Goal: Task Accomplishment & Management: Use online tool/utility

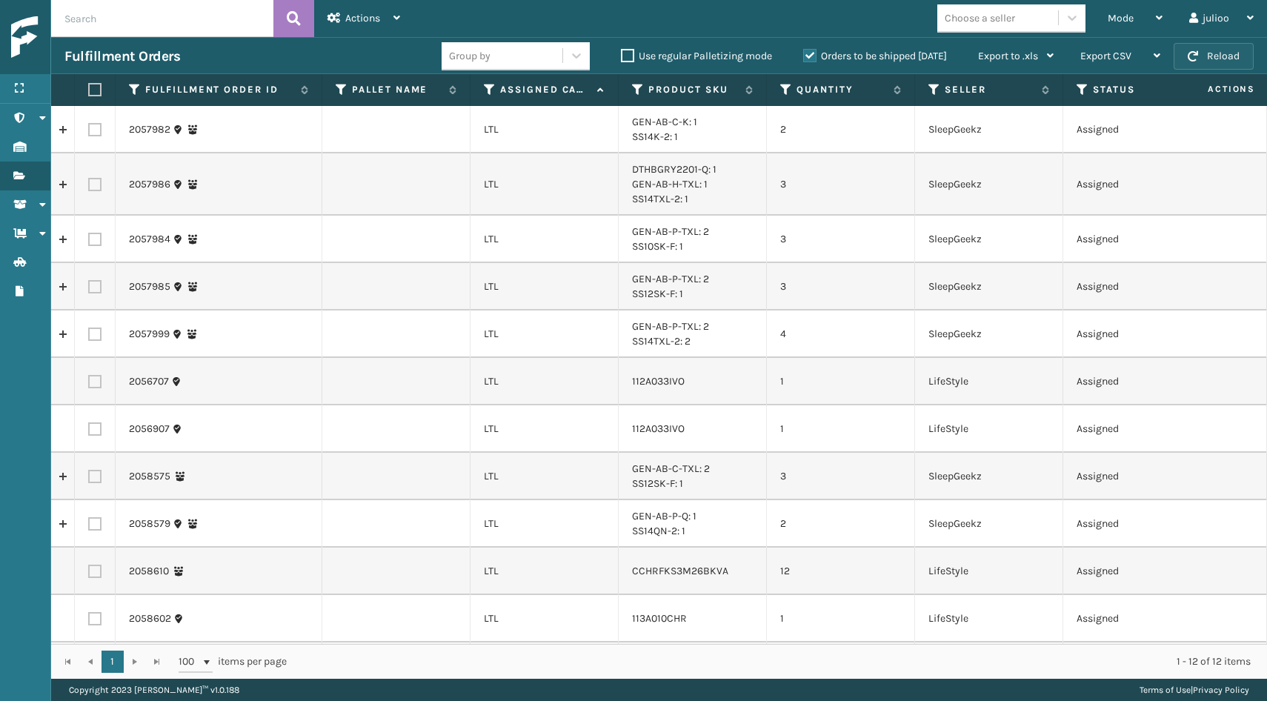
click at [1206, 56] on button "Reload" at bounding box center [1214, 56] width 80 height 27
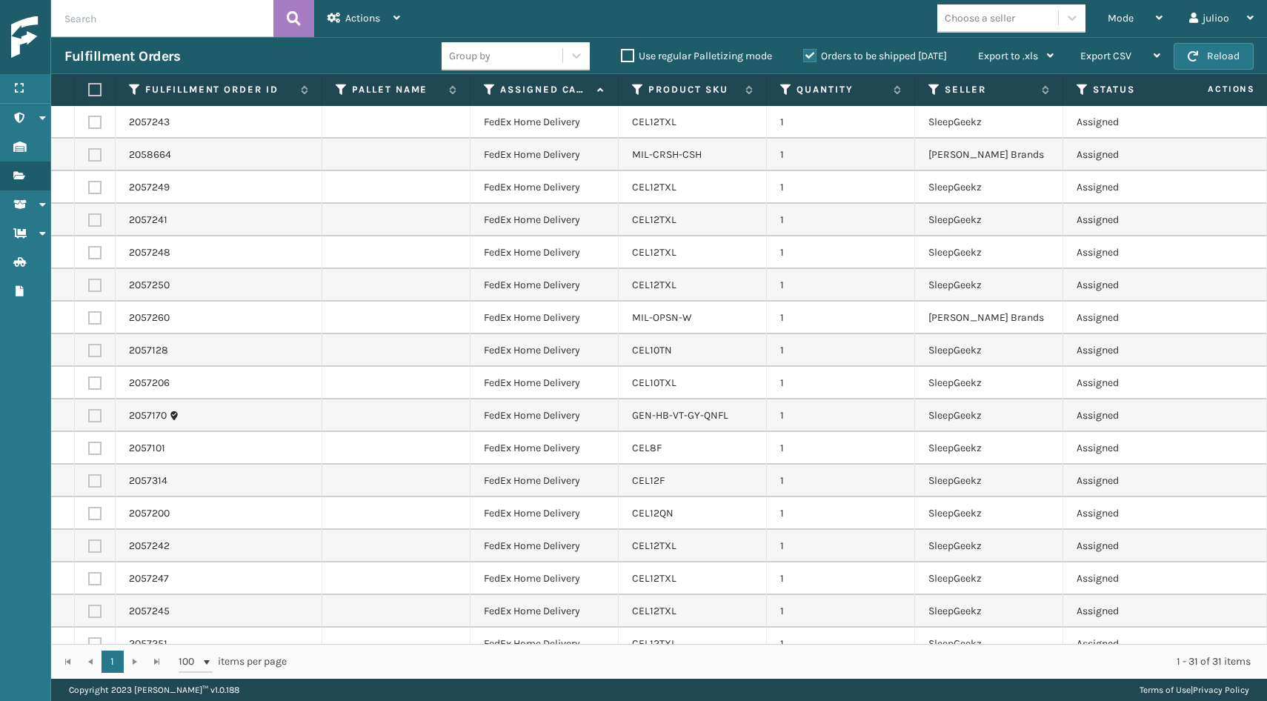
click at [90, 93] on label at bounding box center [92, 89] width 9 height 13
click at [89, 93] on input "checkbox" at bounding box center [88, 90] width 1 height 10
checkbox input "true"
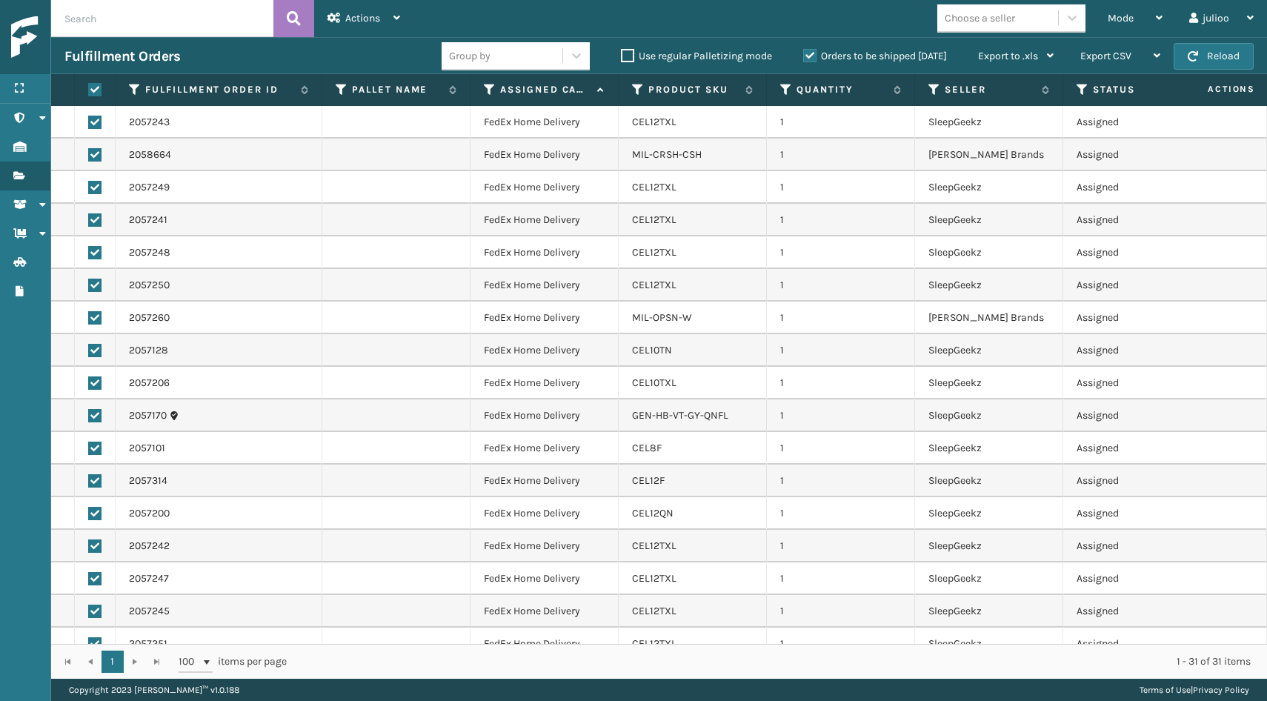
checkbox input "true"
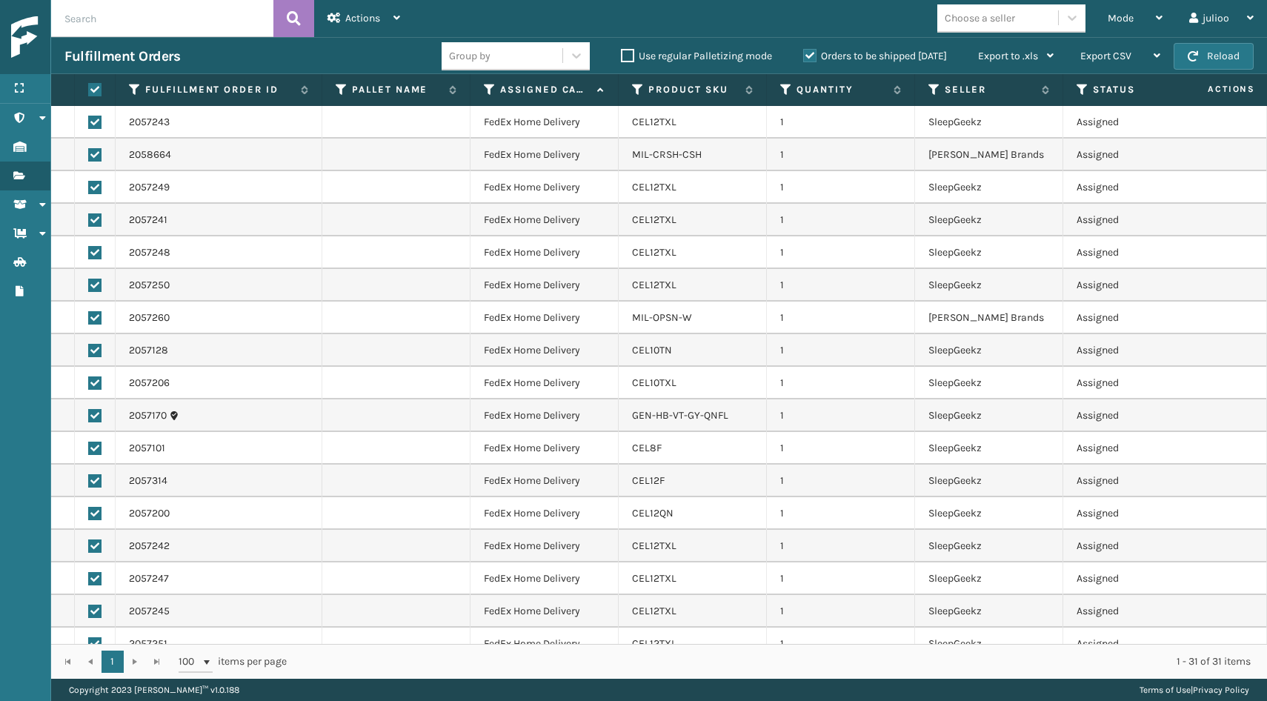
checkbox input "true"
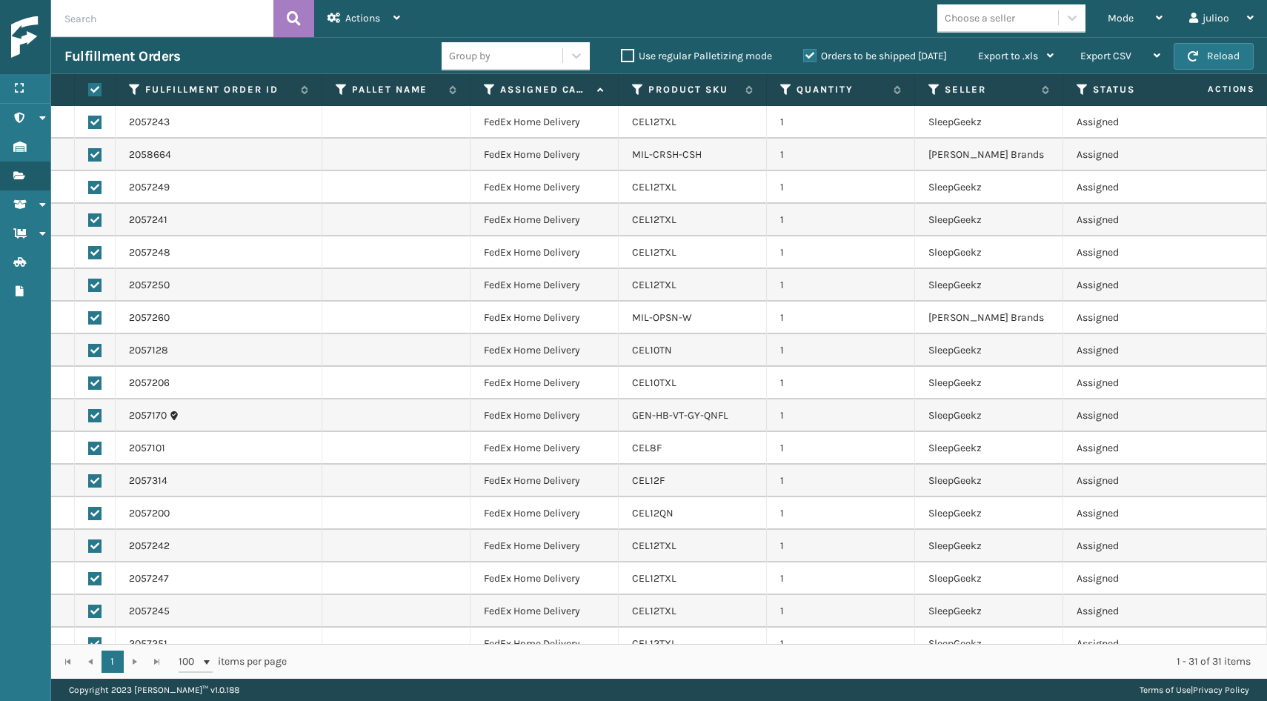
checkbox input "true"
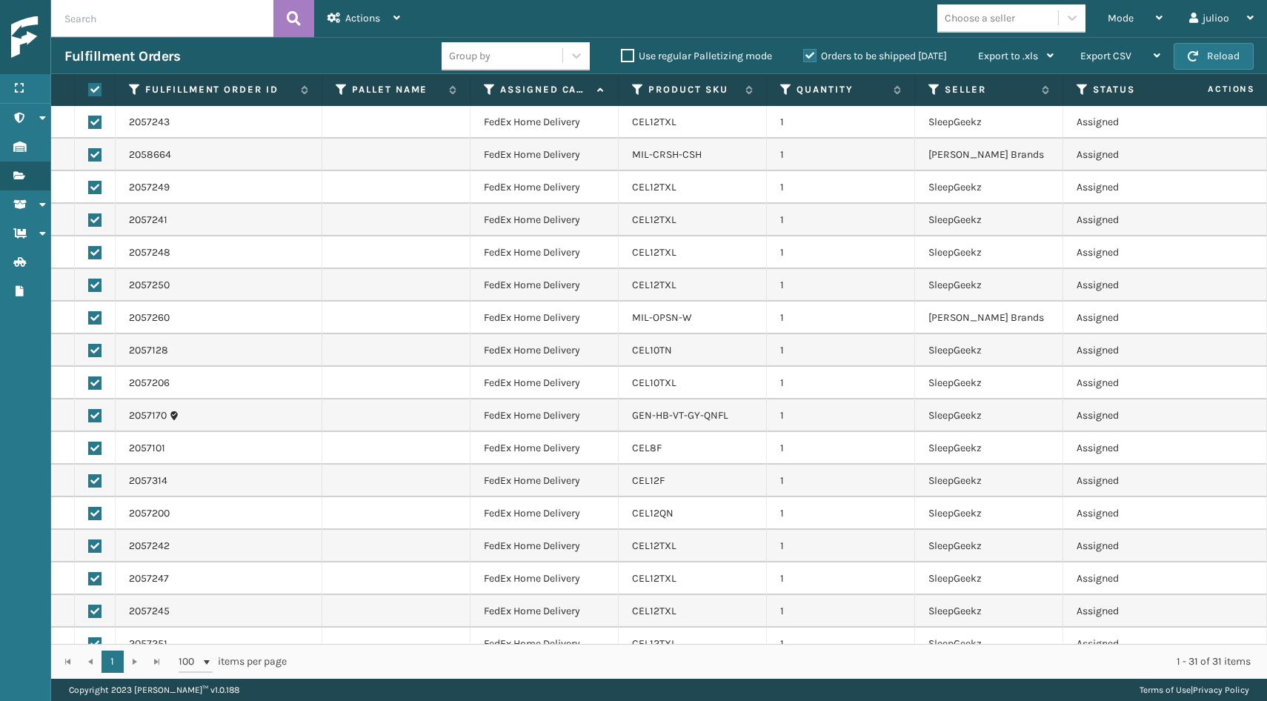
checkbox input "true"
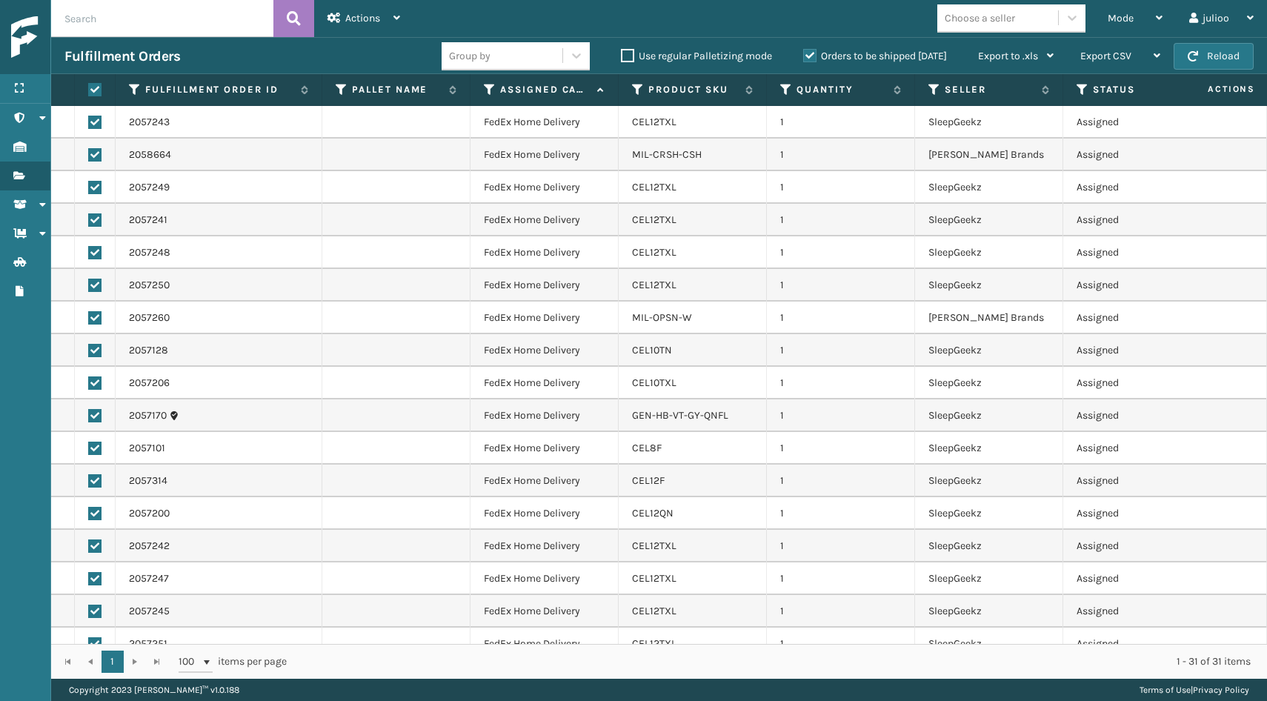
checkbox input "true"
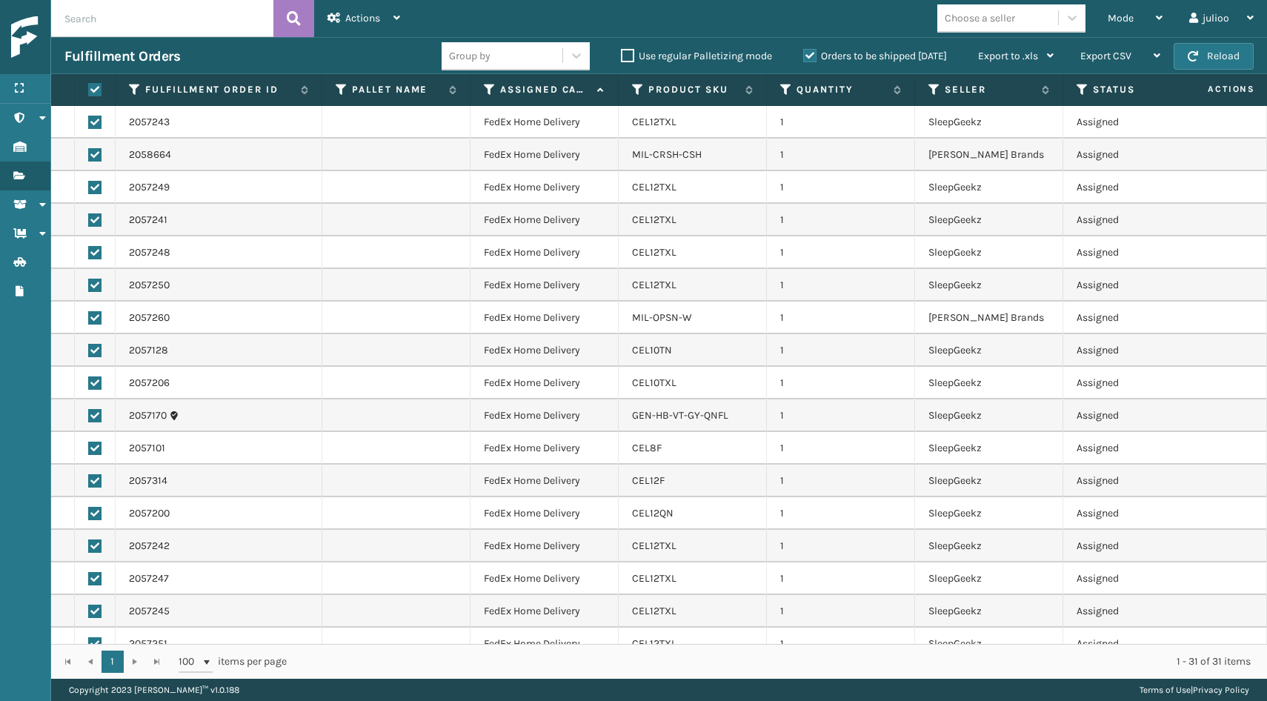
checkbox input "true"
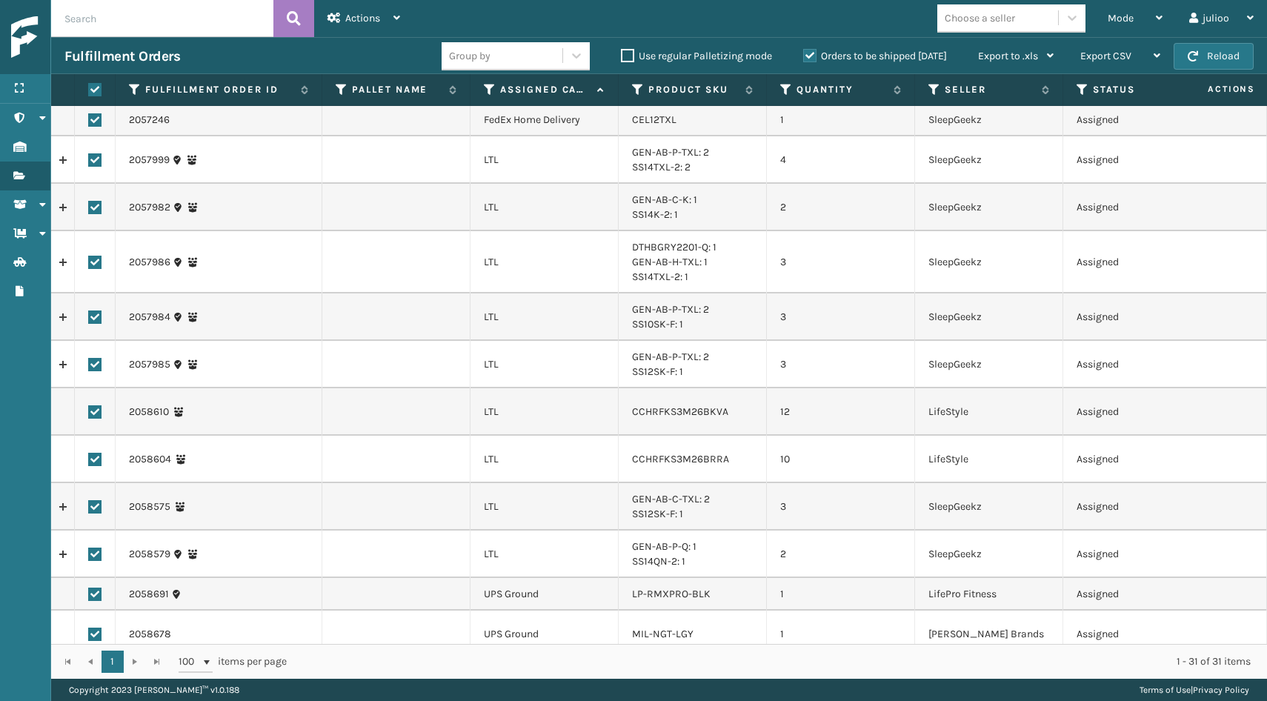
scroll to position [621, 0]
click at [196, 339] on td "2057984" at bounding box center [219, 317] width 207 height 47
click at [488, 87] on icon at bounding box center [490, 89] width 12 height 13
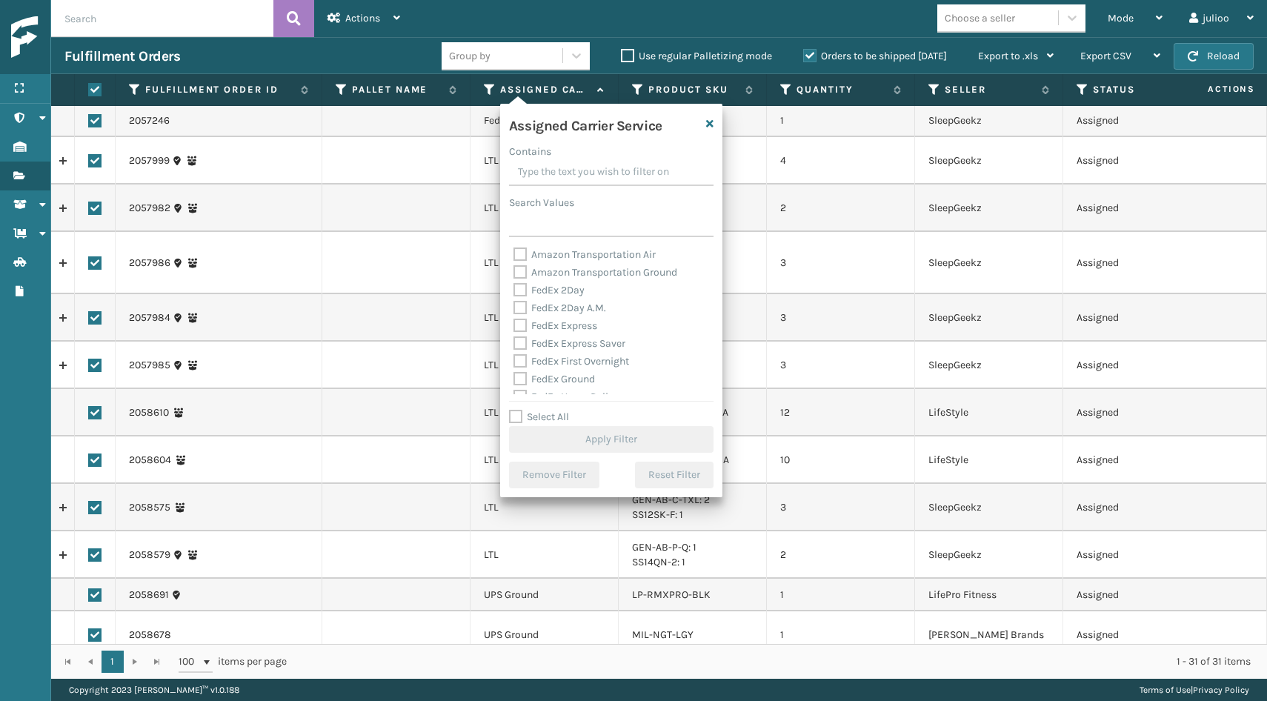
click at [518, 419] on label "Select All" at bounding box center [539, 417] width 60 height 13
click at [518, 410] on input "Select All" at bounding box center [620, 408] width 222 height 1
checkbox input "true"
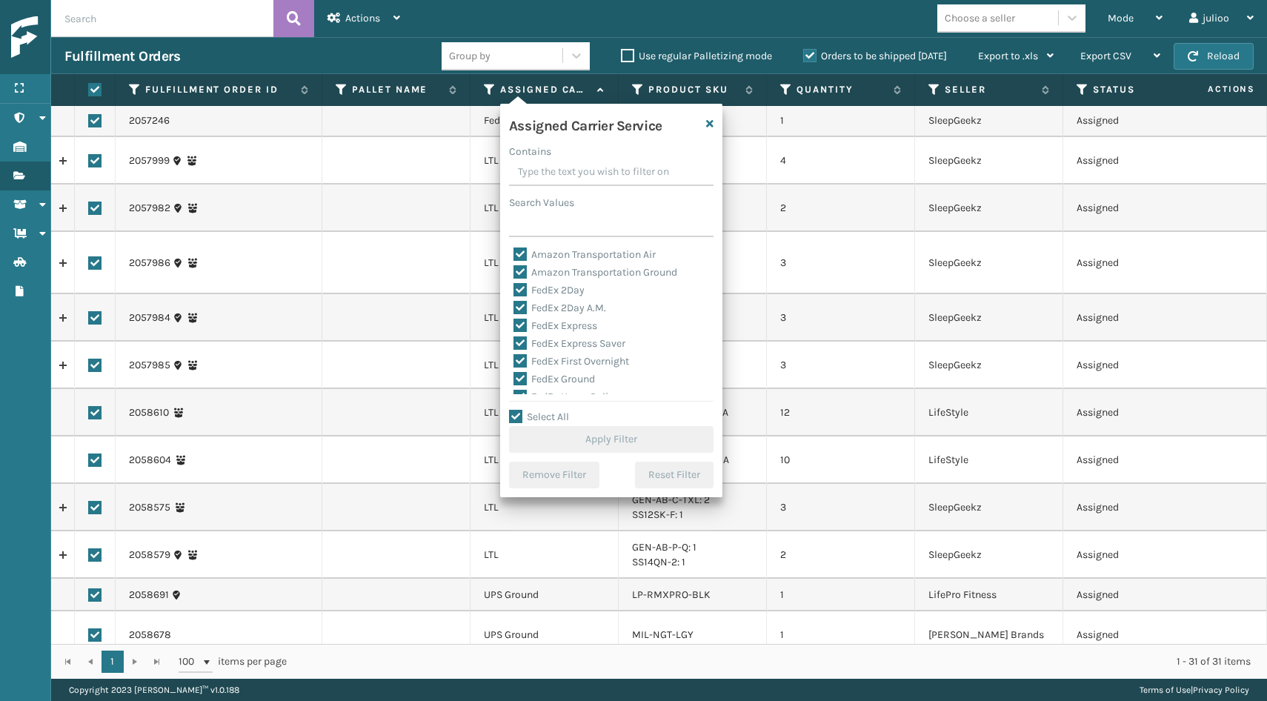
checkbox input "true"
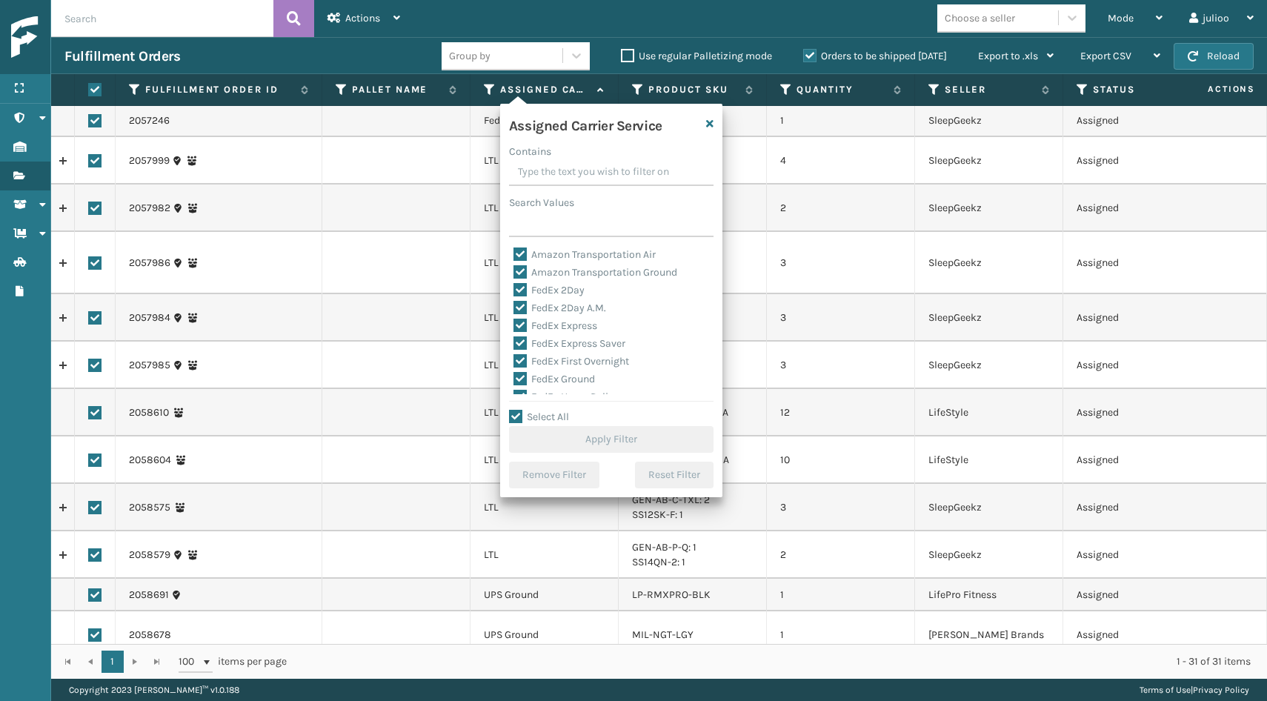
checkbox input "true"
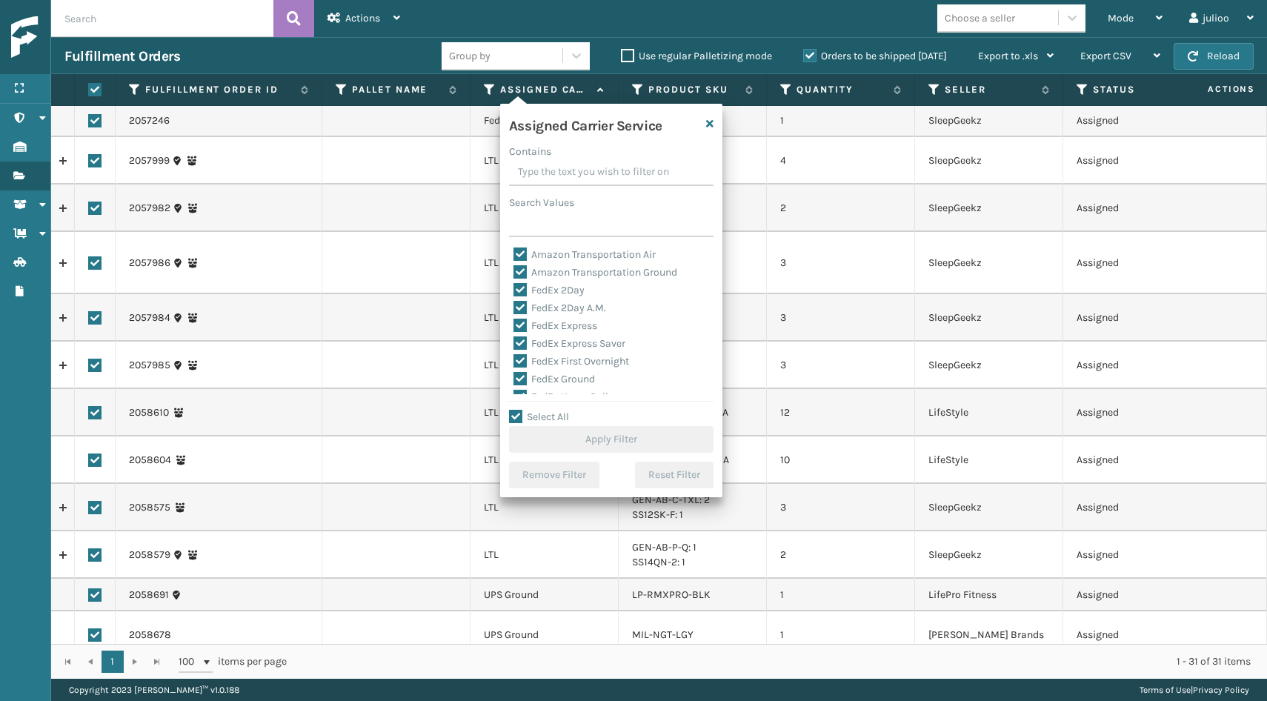
checkbox input "true"
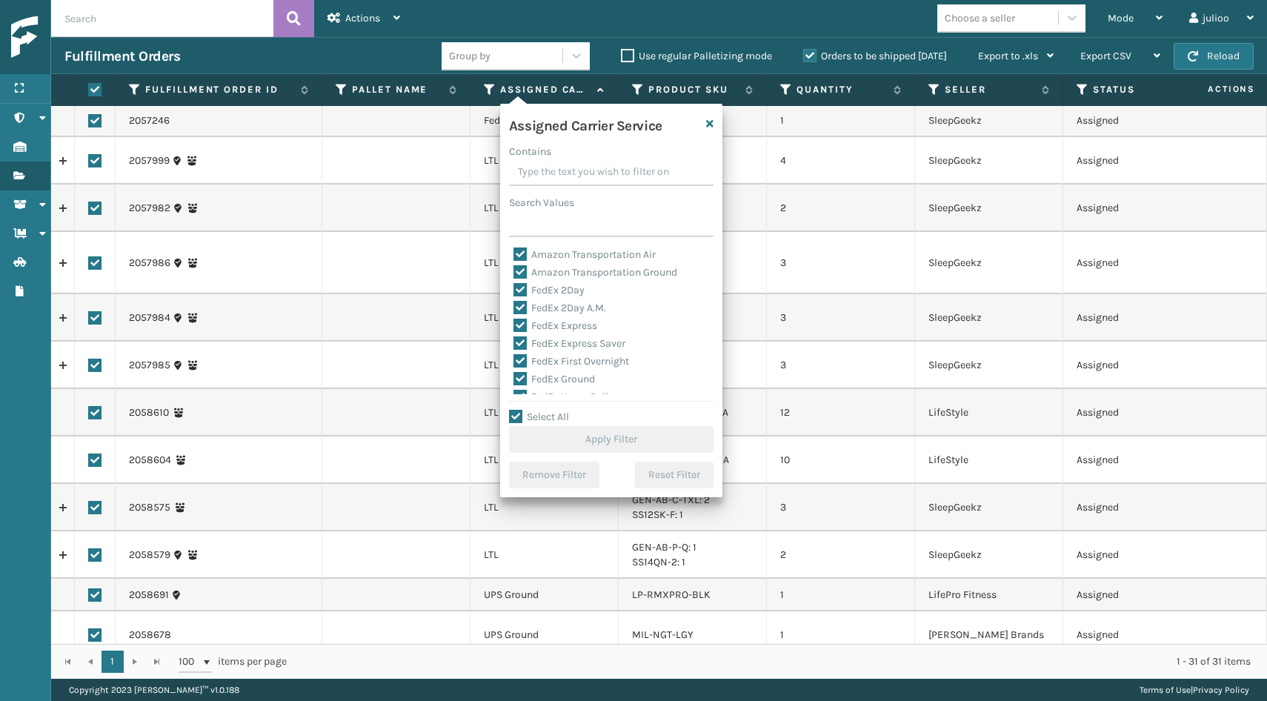
checkbox input "true"
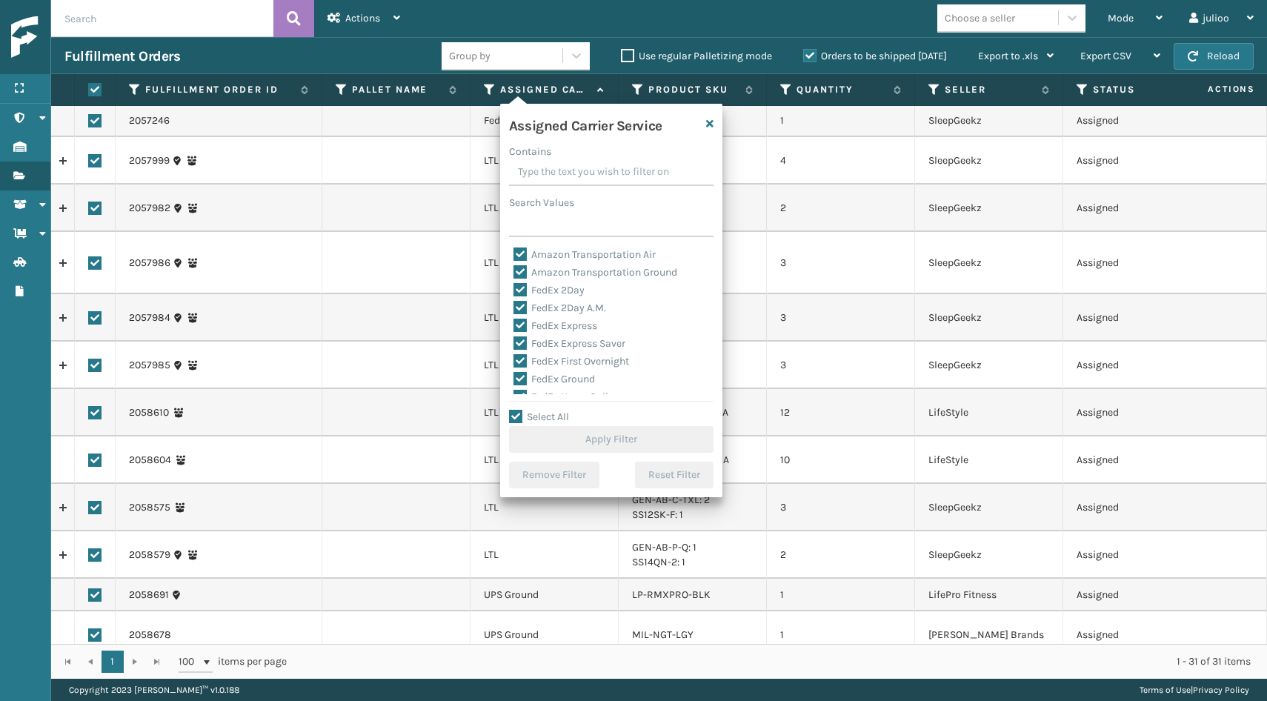
checkbox input "true"
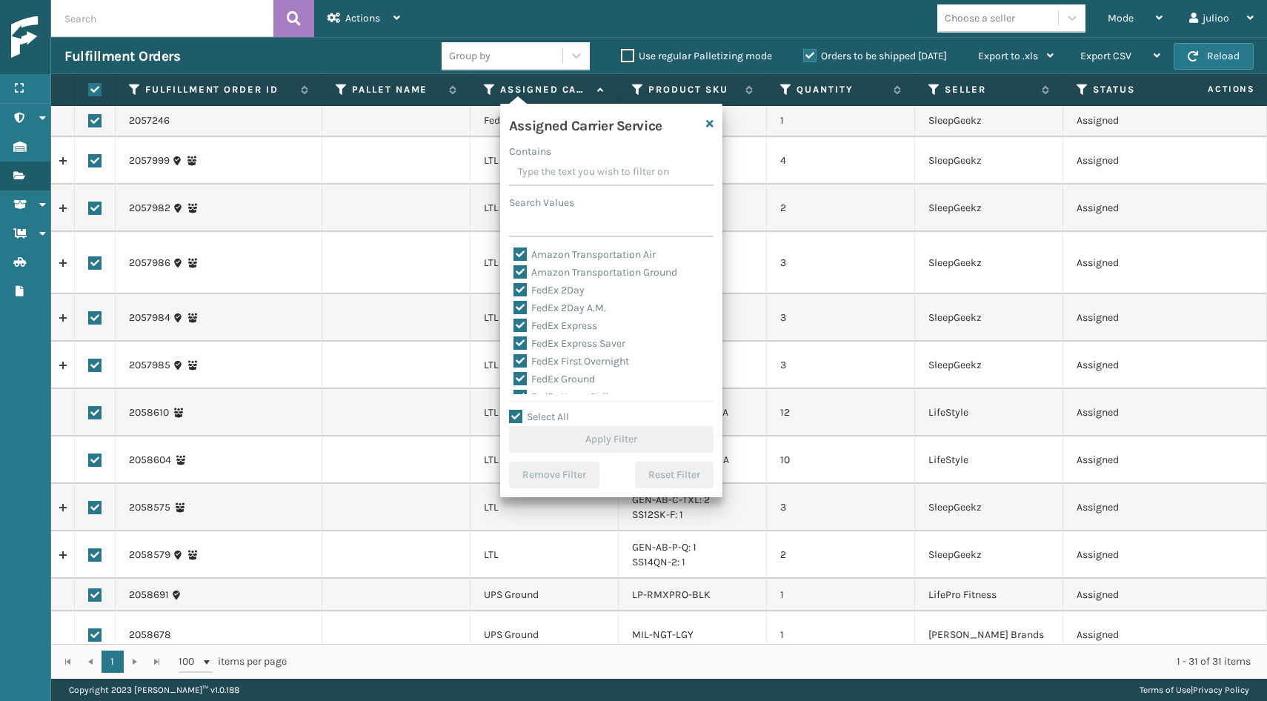
checkbox input "true"
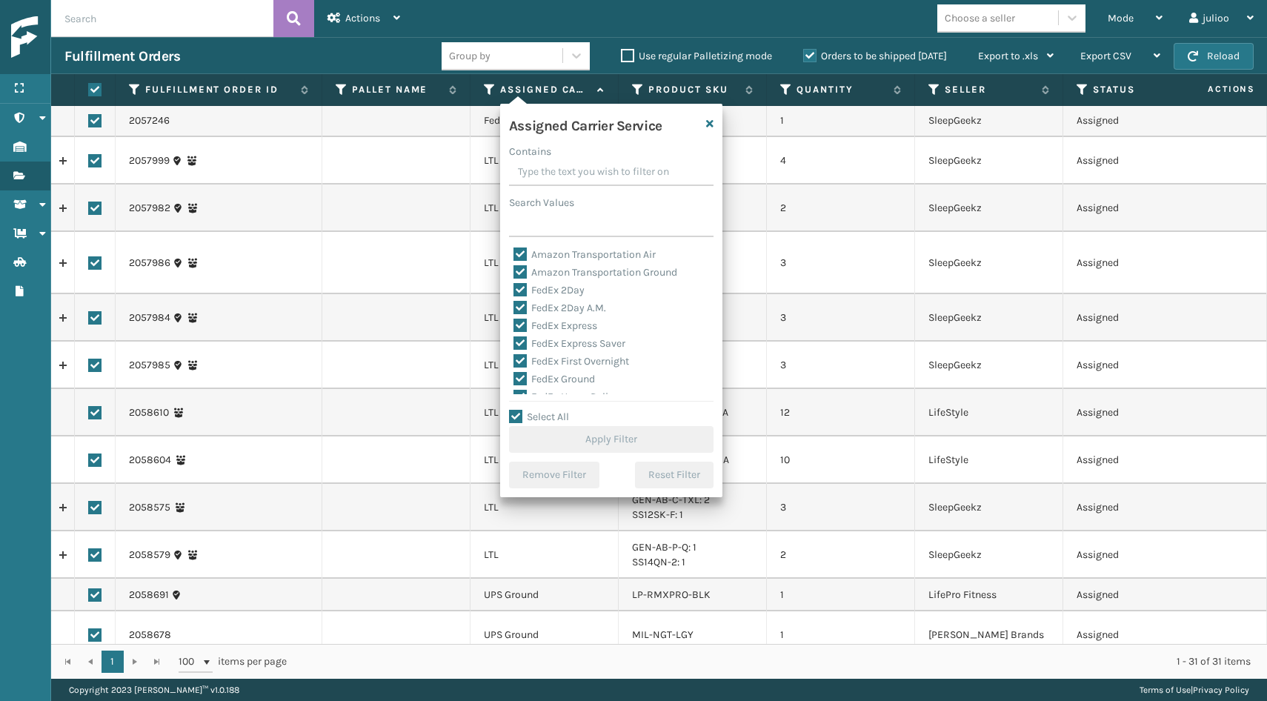
checkbox input "true"
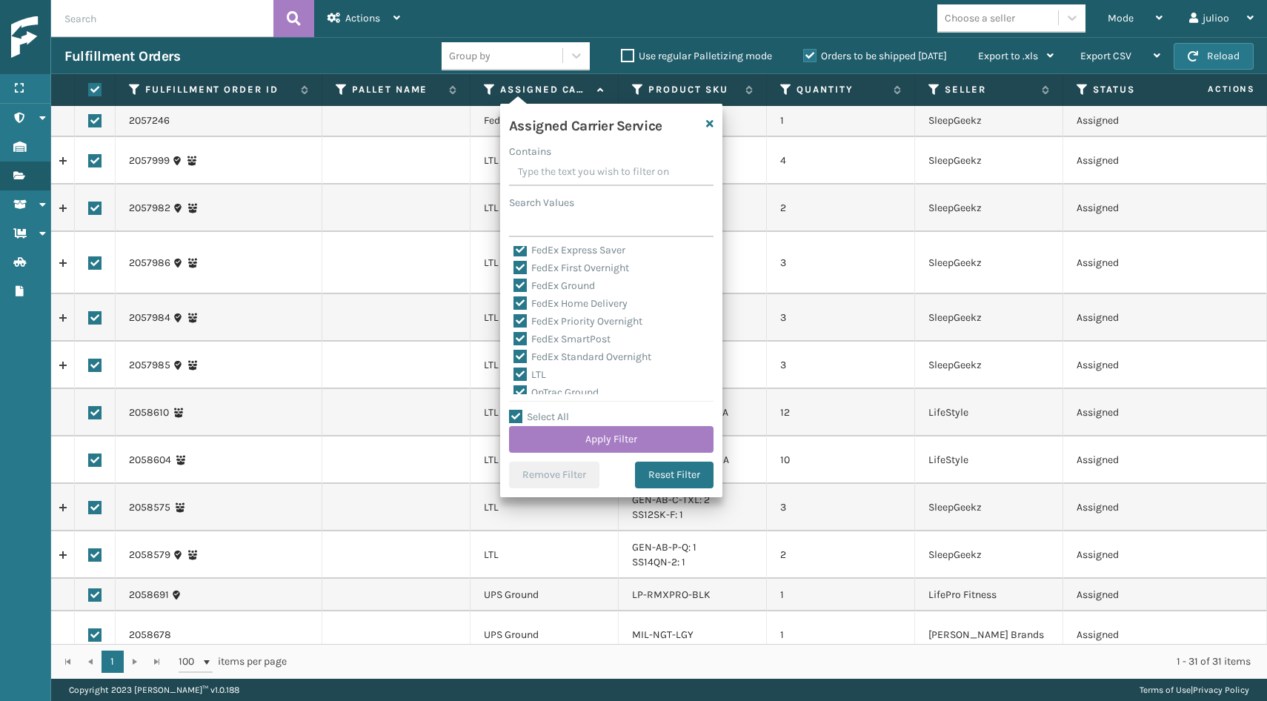
scroll to position [94, 0]
click at [524, 374] on label "LTL" at bounding box center [530, 374] width 33 height 13
click at [514, 374] on input "LTL" at bounding box center [514, 370] width 1 height 10
checkbox input "false"
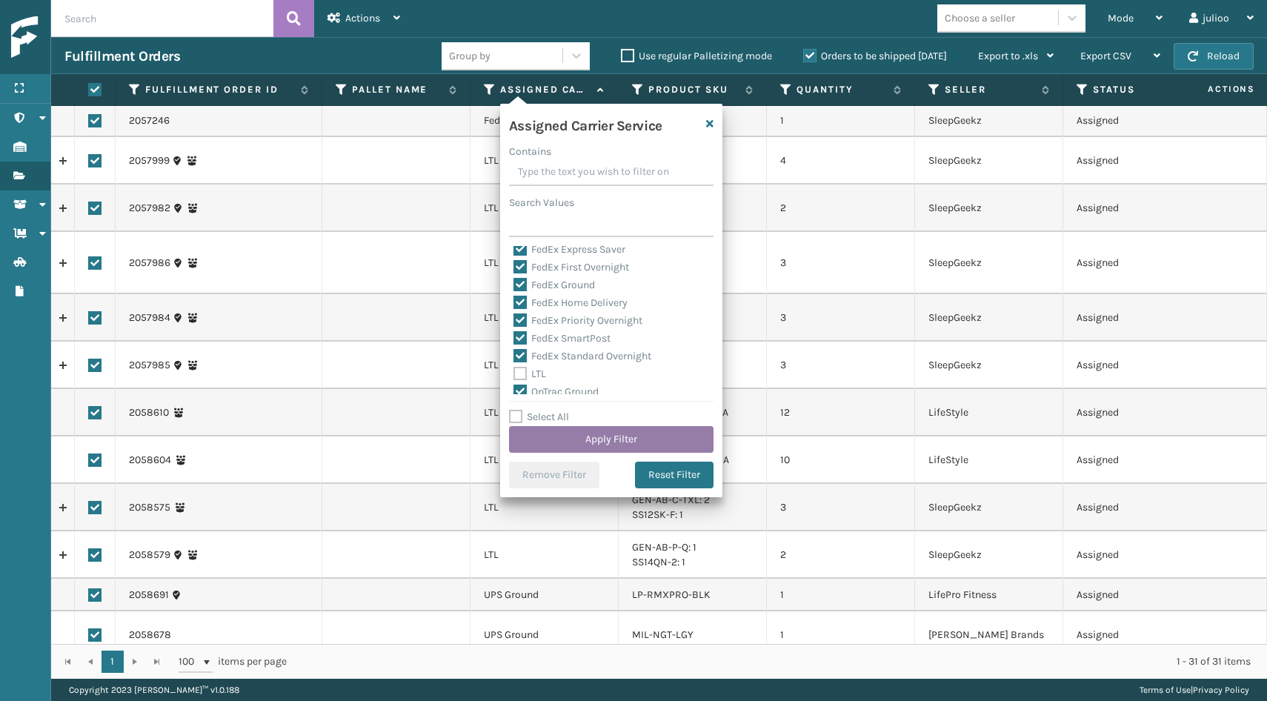
click at [551, 443] on button "Apply Filter" at bounding box center [611, 439] width 205 height 27
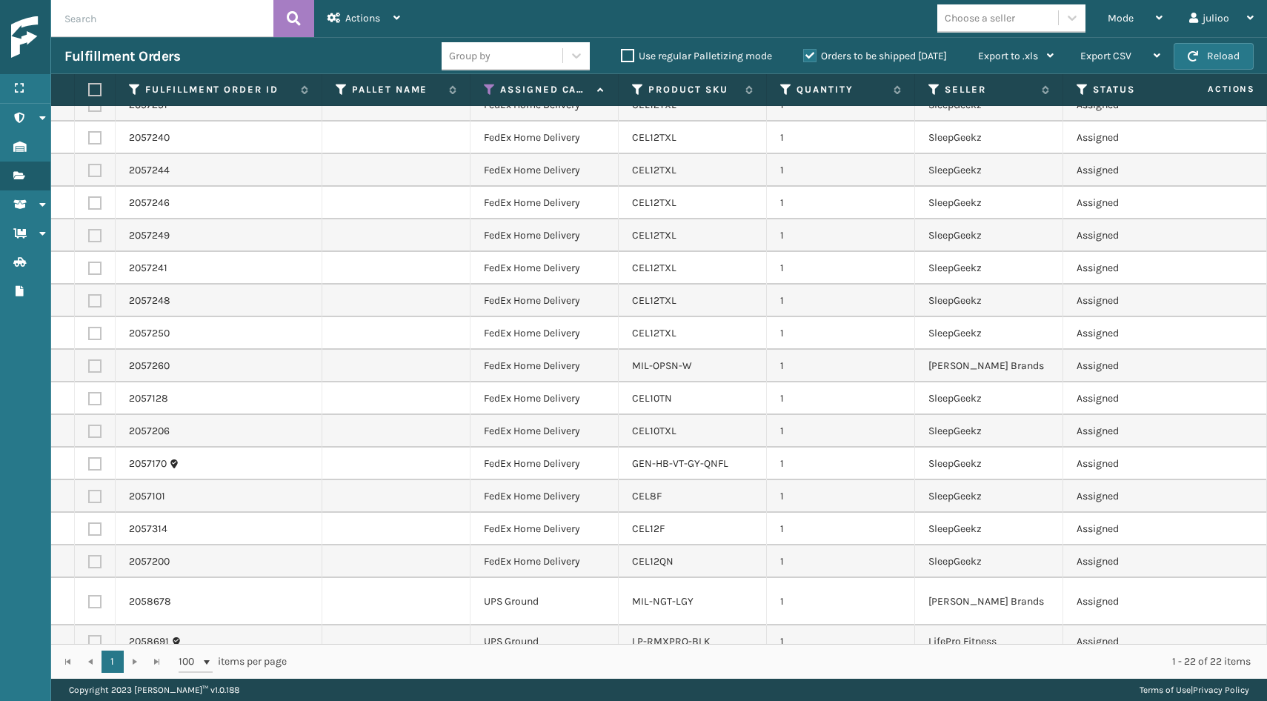
scroll to position [179, 0]
click at [94, 636] on label at bounding box center [94, 642] width 13 height 13
click at [89, 636] on input "checkbox" at bounding box center [88, 641] width 1 height 10
click at [95, 636] on label at bounding box center [94, 642] width 13 height 13
click at [89, 636] on input "checkbox" at bounding box center [88, 641] width 1 height 10
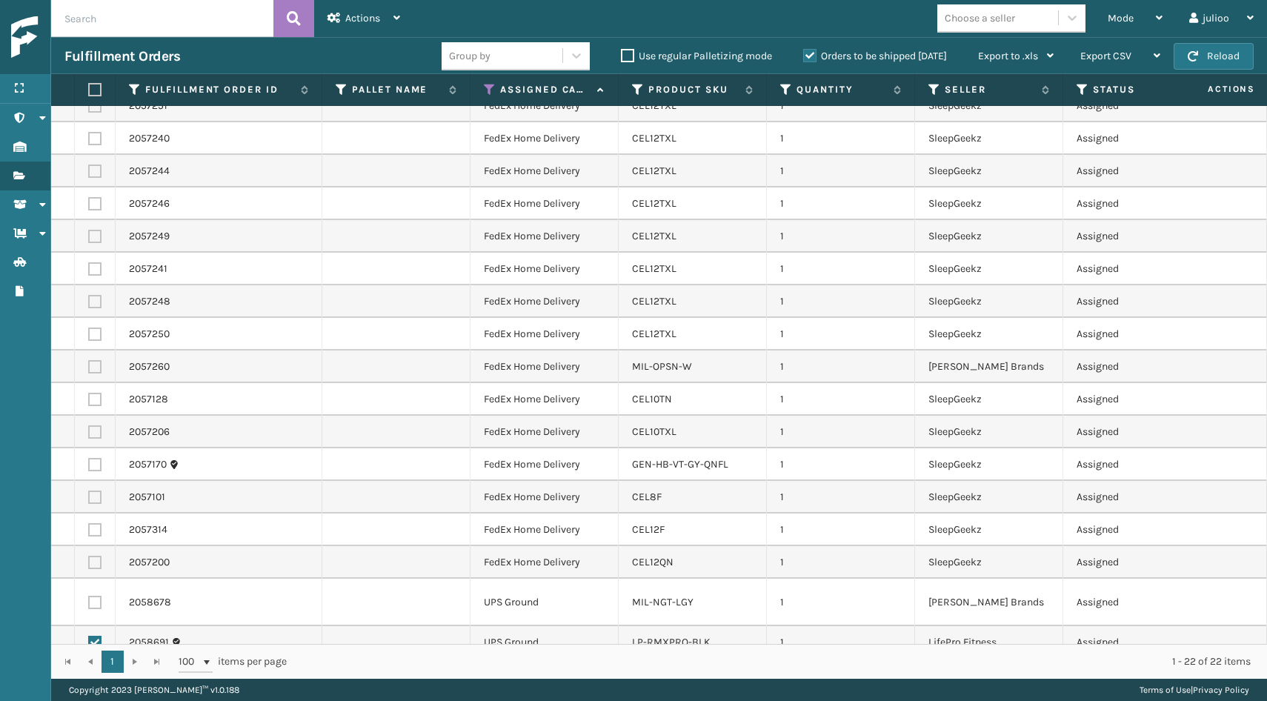
checkbox input "false"
click at [96, 92] on label at bounding box center [92, 89] width 9 height 13
click at [89, 92] on input "checkbox" at bounding box center [88, 90] width 1 height 10
checkbox input "true"
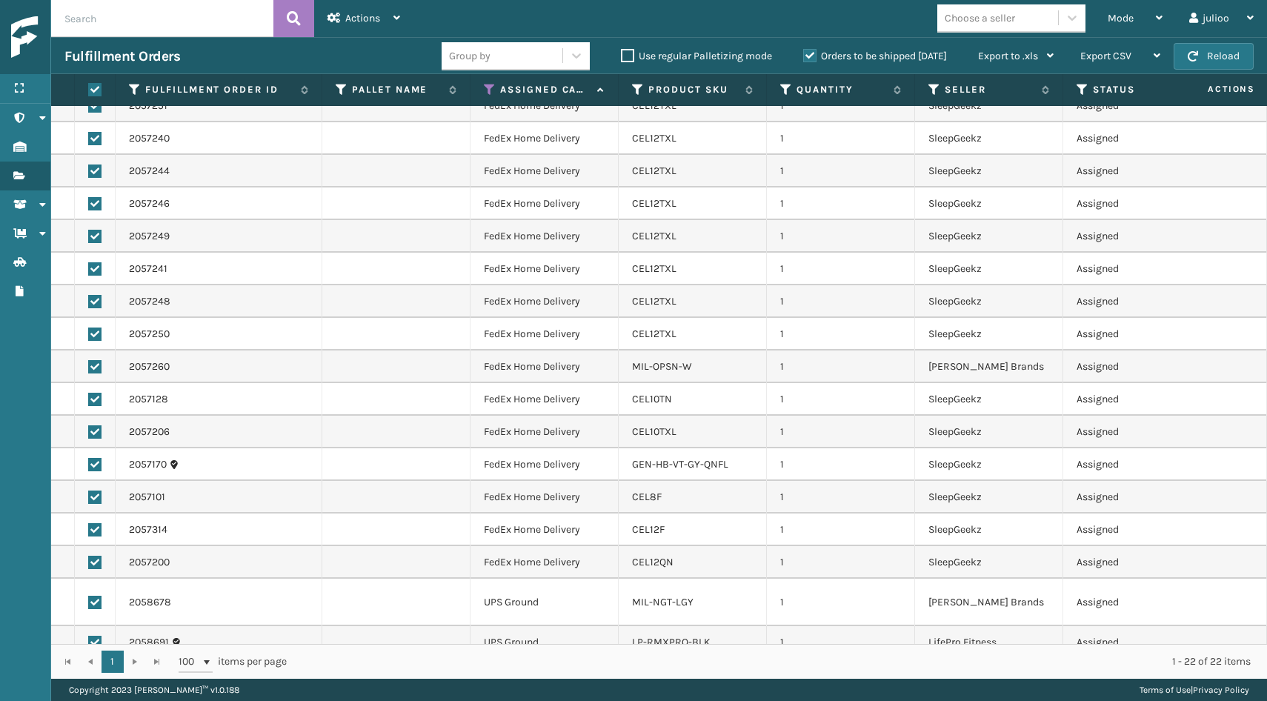
checkbox input "true"
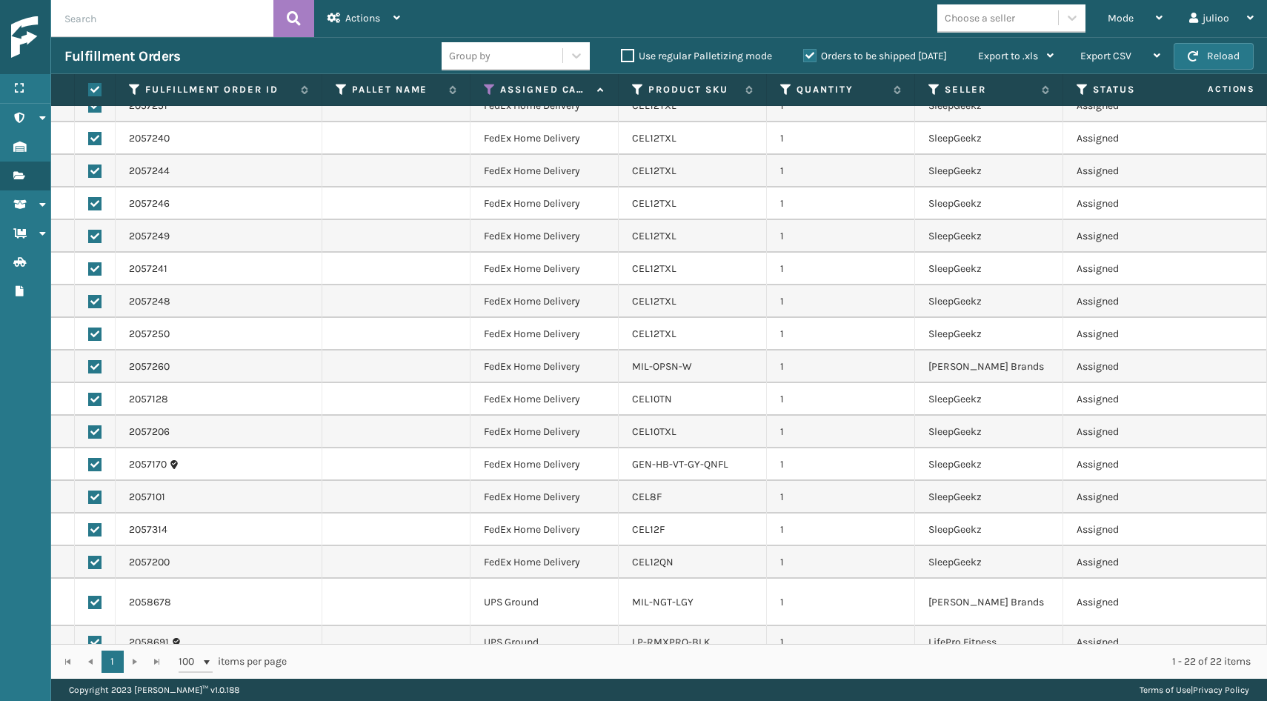
checkbox input "true"
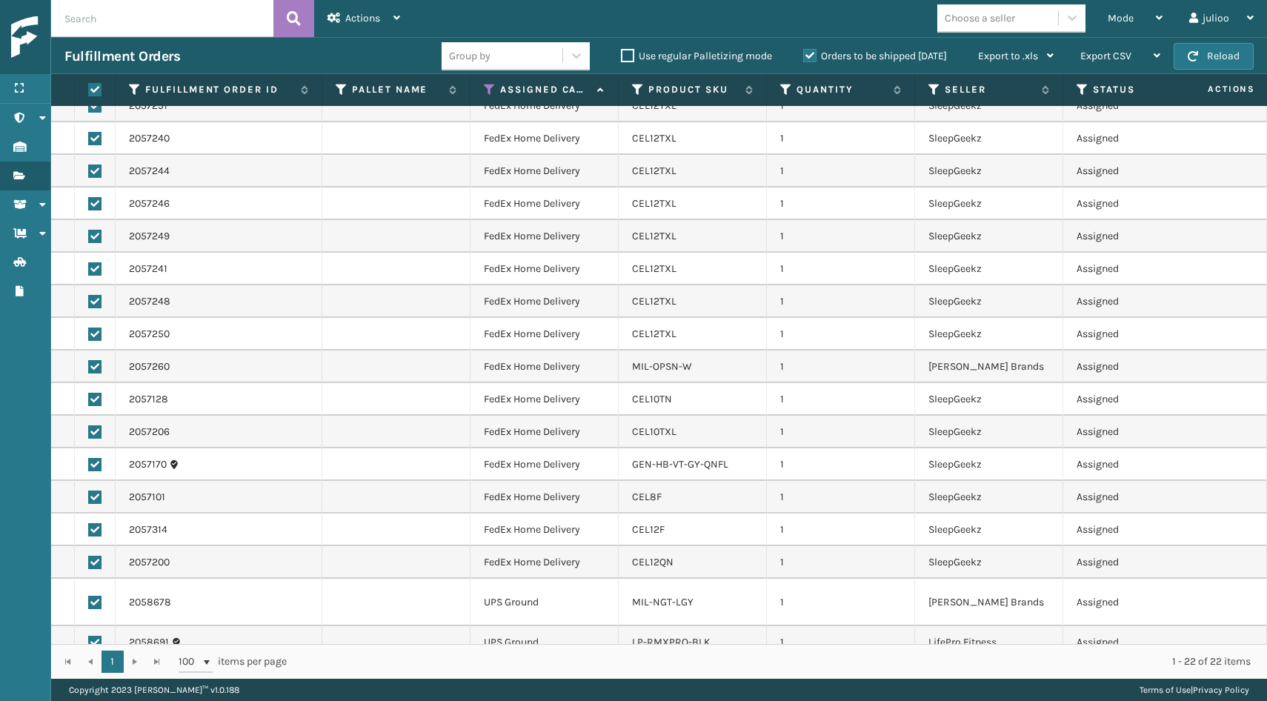
checkbox input "true"
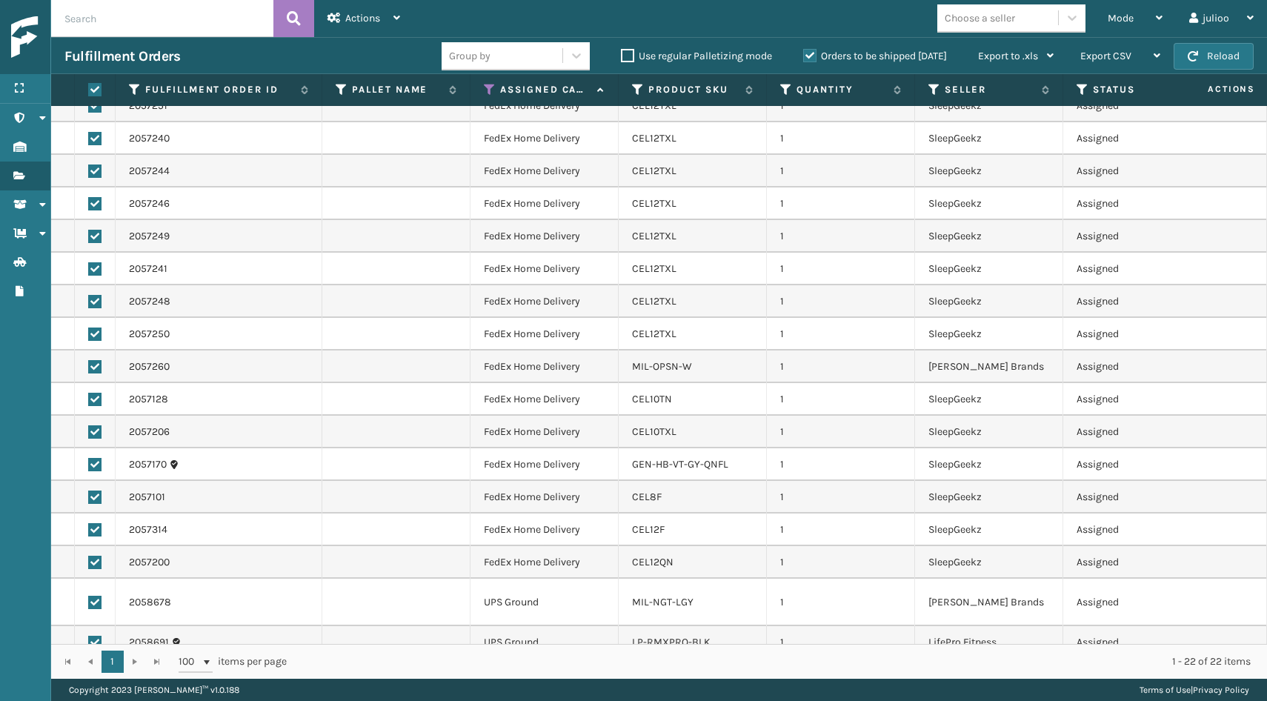
checkbox input "true"
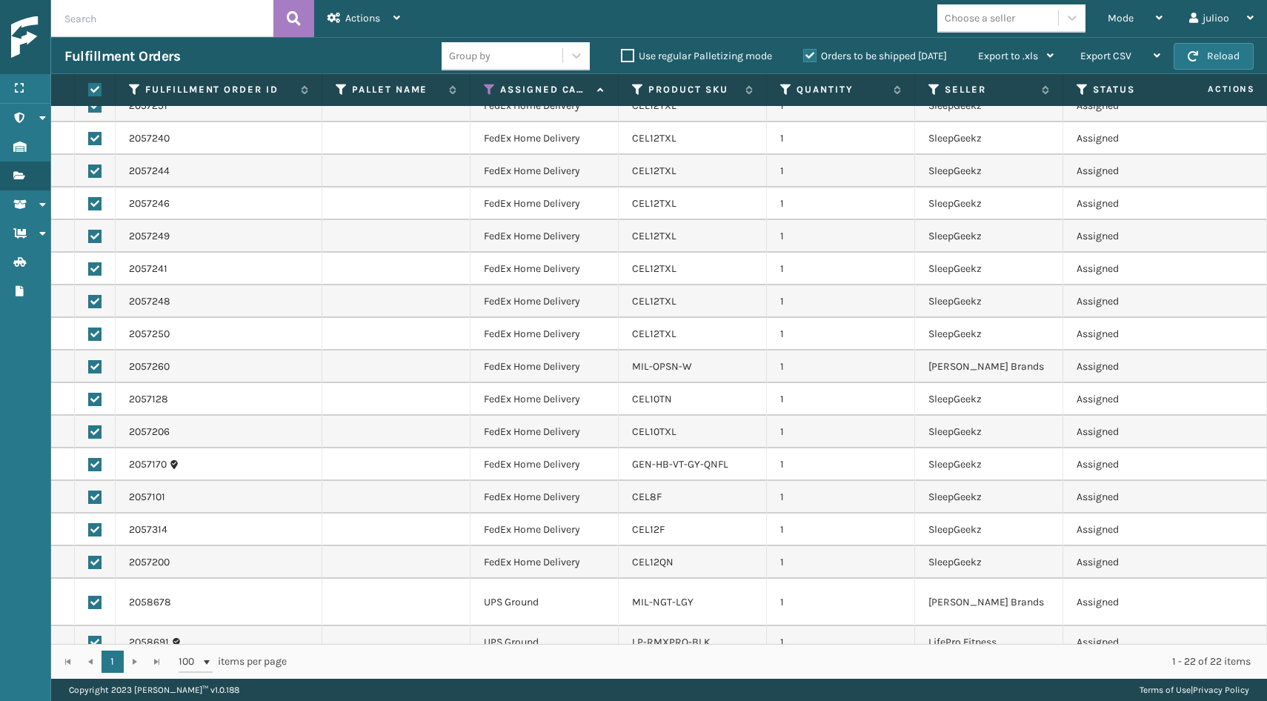
click at [96, 636] on label at bounding box center [94, 642] width 13 height 13
click at [89, 636] on input "checkbox" at bounding box center [88, 641] width 1 height 10
checkbox input "false"
click at [93, 597] on label at bounding box center [94, 602] width 13 height 13
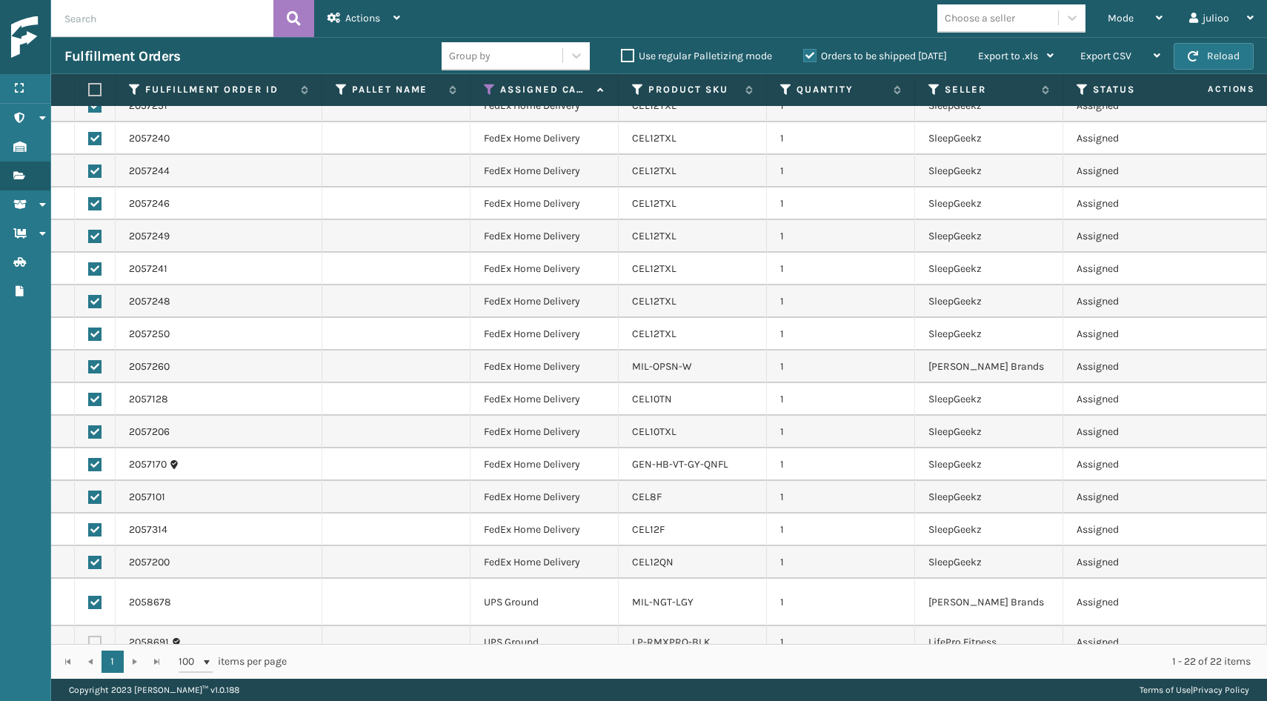
click at [89, 597] on input "checkbox" at bounding box center [88, 601] width 1 height 10
checkbox input "false"
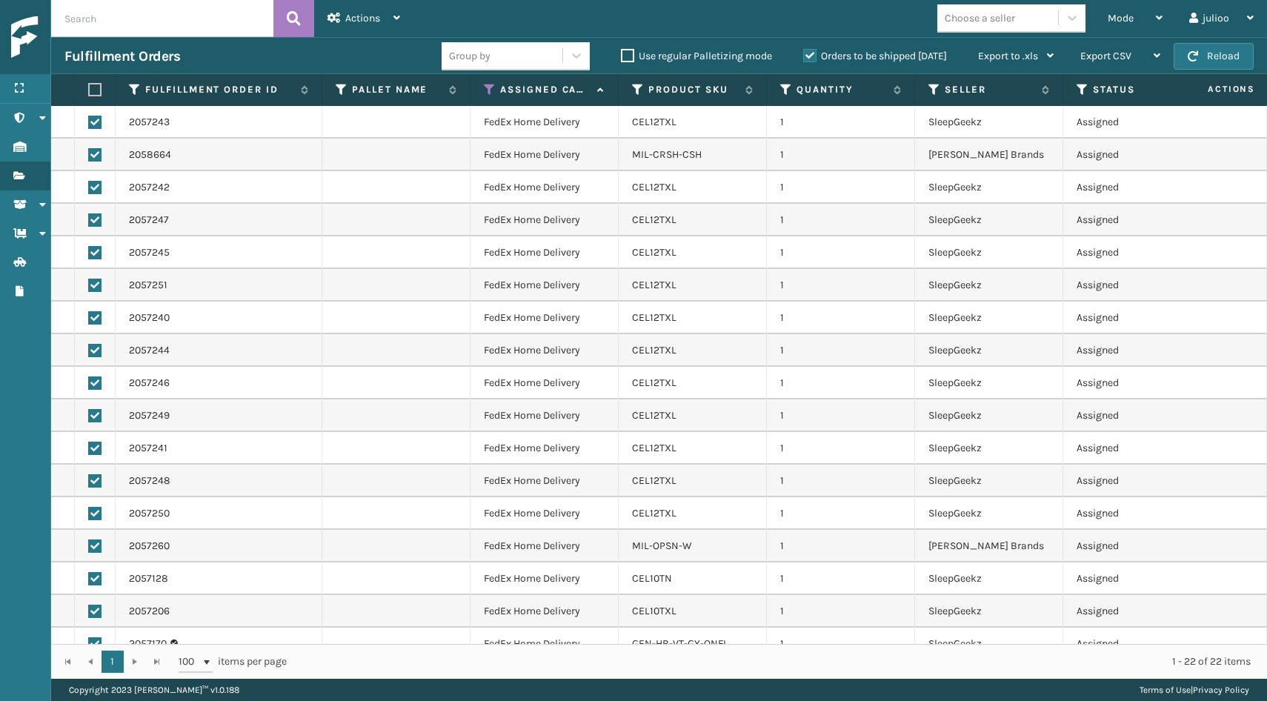
scroll to position [0, 0]
click at [378, 10] on div "Actions" at bounding box center [364, 18] width 73 height 37
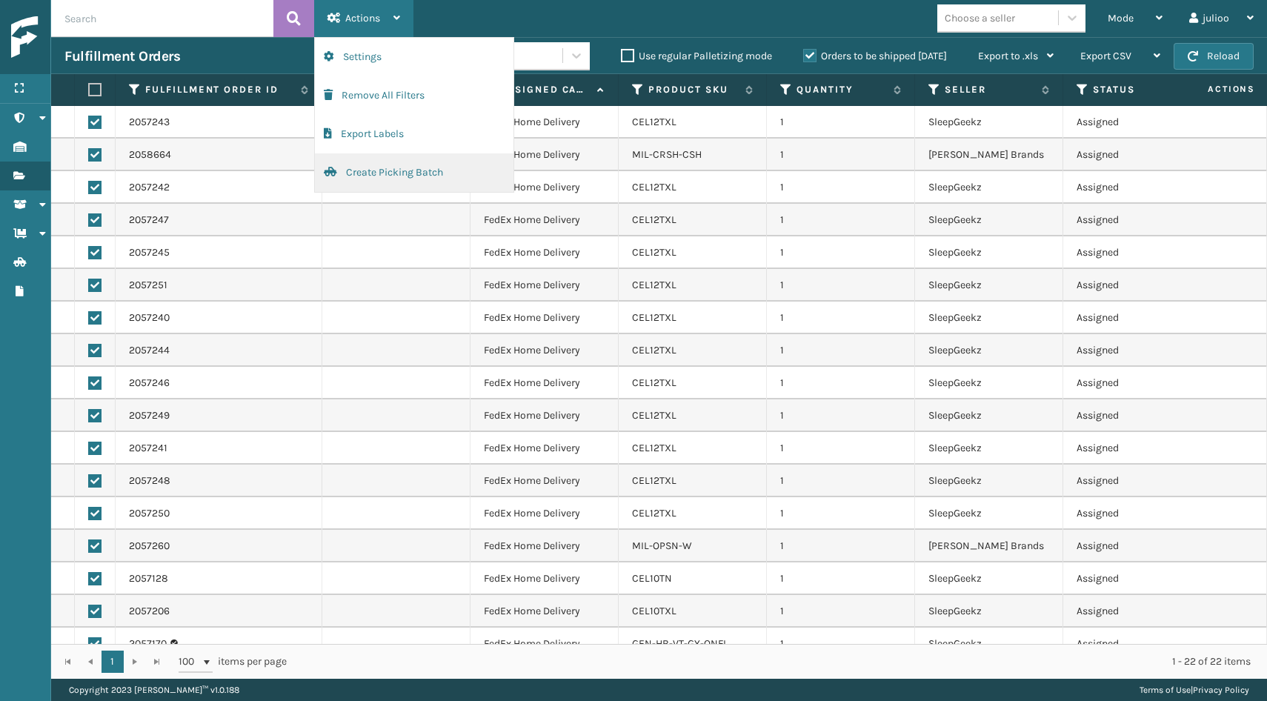
click at [368, 186] on button "Create Picking Batch" at bounding box center [414, 172] width 199 height 39
